Goal: Navigation & Orientation: Find specific page/section

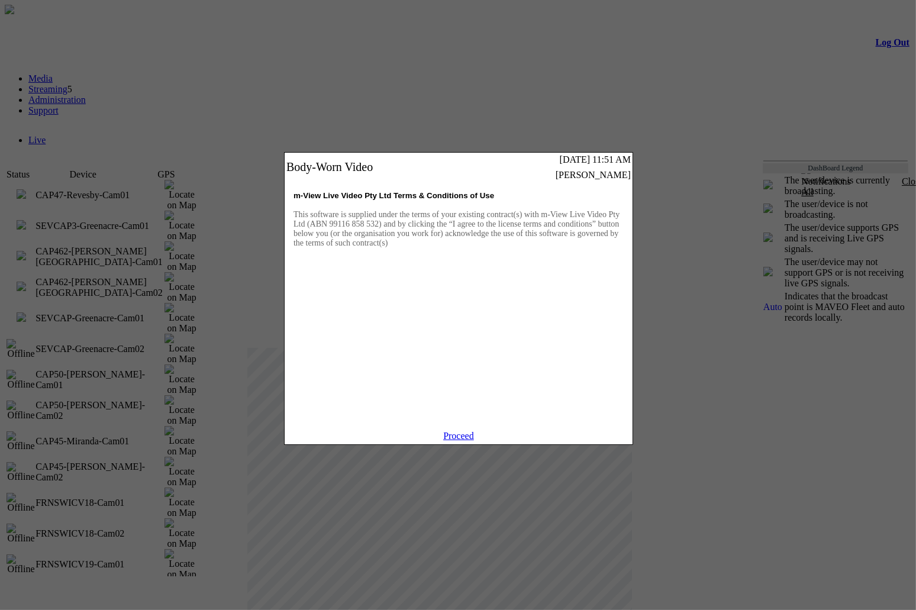
click at [450, 441] on link "Proceed" at bounding box center [458, 436] width 31 height 10
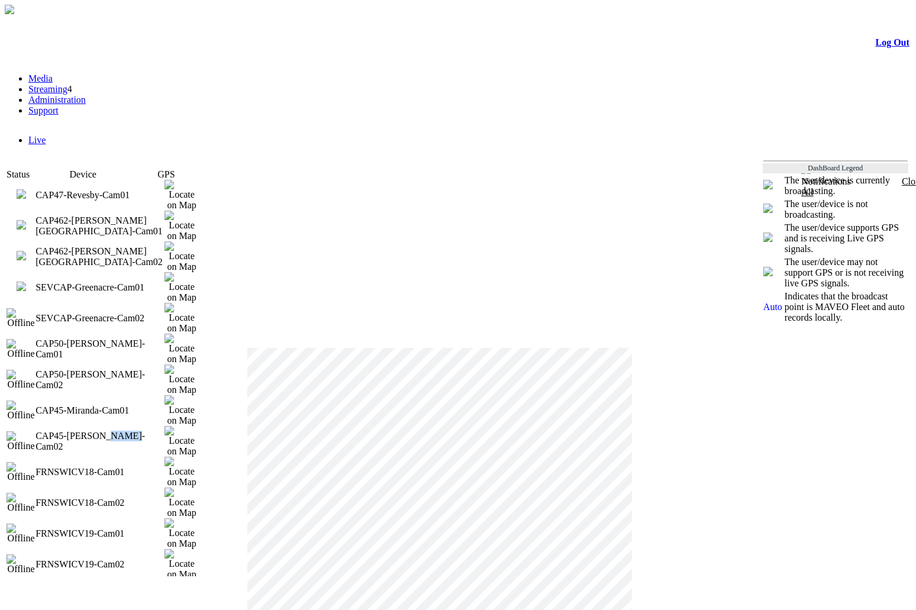
drag, startPoint x: 133, startPoint y: 325, endPoint x: 102, endPoint y: 323, distance: 31.4
click at [102, 426] on td "CAP45-[PERSON_NAME]-Cam02" at bounding box center [100, 441] width 129 height 31
drag, startPoint x: 128, startPoint y: 305, endPoint x: 104, endPoint y: 307, distance: 24.3
click at [104, 395] on td "CAP45-Miranda-Cam01" at bounding box center [100, 410] width 129 height 31
drag, startPoint x: 131, startPoint y: 286, endPoint x: 106, endPoint y: 288, distance: 24.9
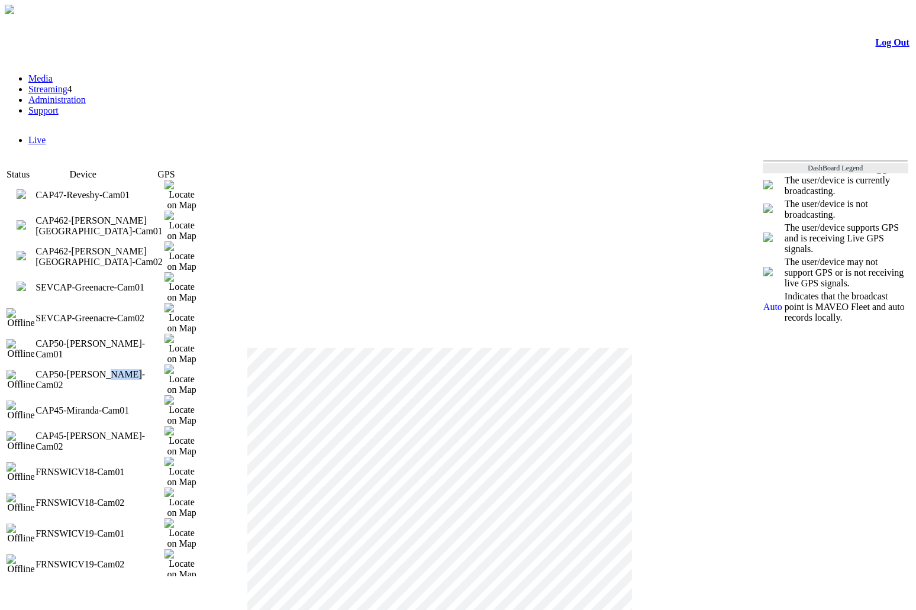
click at [106, 365] on td "CAP50-[PERSON_NAME]-Cam02" at bounding box center [100, 380] width 129 height 31
drag, startPoint x: 131, startPoint y: 272, endPoint x: 104, endPoint y: 272, distance: 27.2
click at [104, 334] on td "CAP50-[PERSON_NAME]-Cam01" at bounding box center [100, 349] width 129 height 31
